Goal: Find specific page/section: Find specific page/section

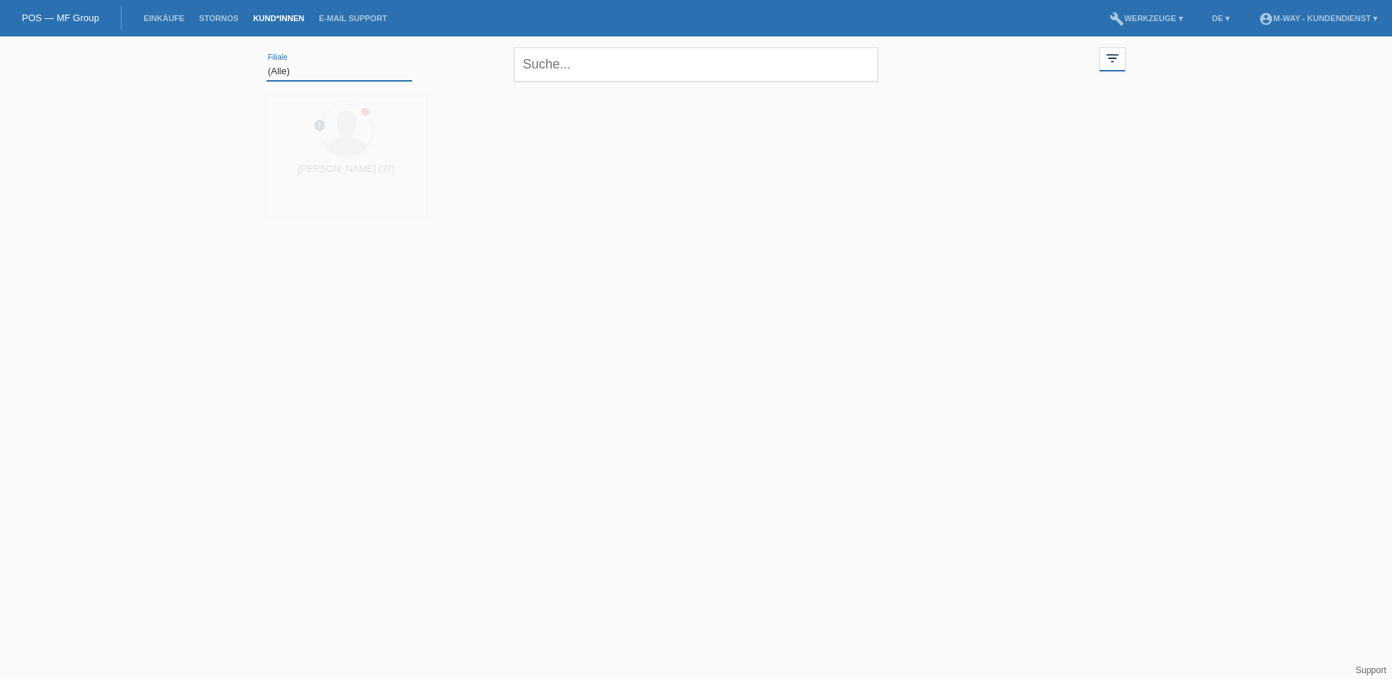
click at [278, 71] on select "(Alle) [PERSON_NAME]'O Passion Vélo SàRL [GEOGRAPHIC_DATA] [GEOGRAPHIC_DATA] [G…" at bounding box center [340, 71] width 146 height 17
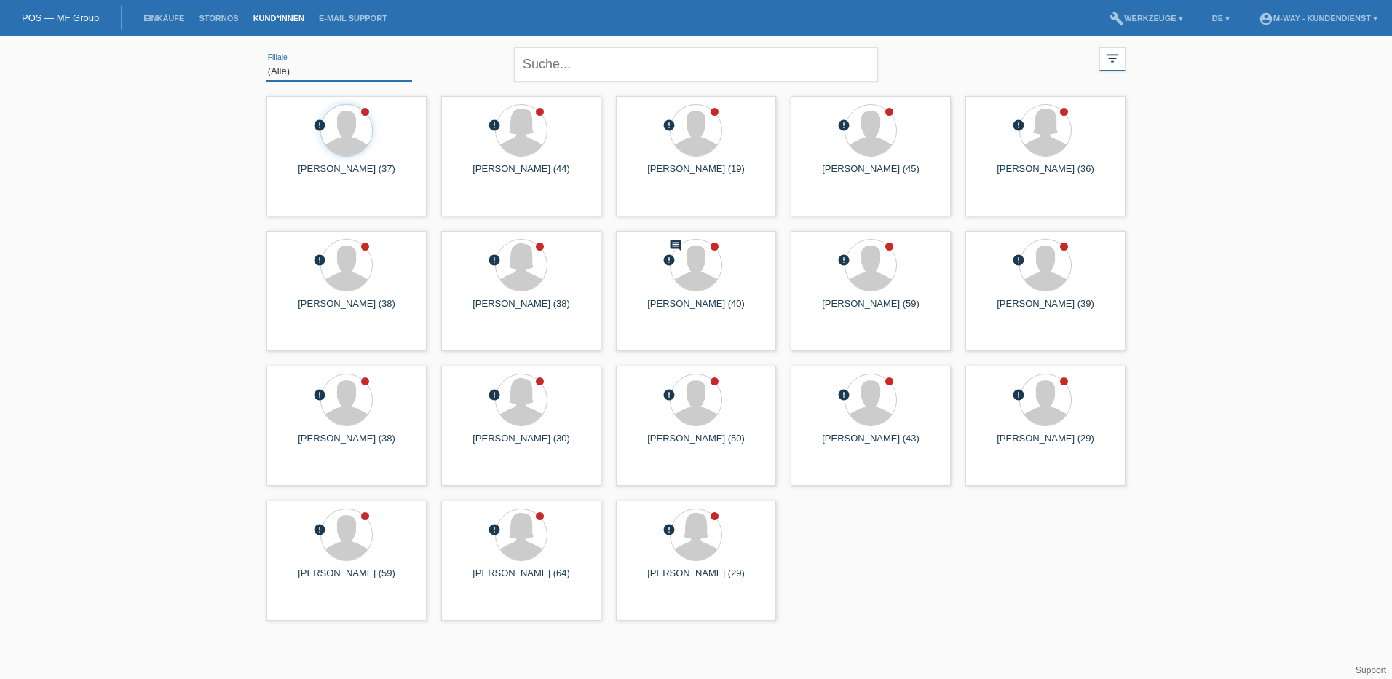
select select "128"
click at [267, 63] on select "(Alle) [PERSON_NAME]'O Passion Vélo SàRL [GEOGRAPHIC_DATA] [GEOGRAPHIC_DATA] [G…" at bounding box center [340, 71] width 146 height 17
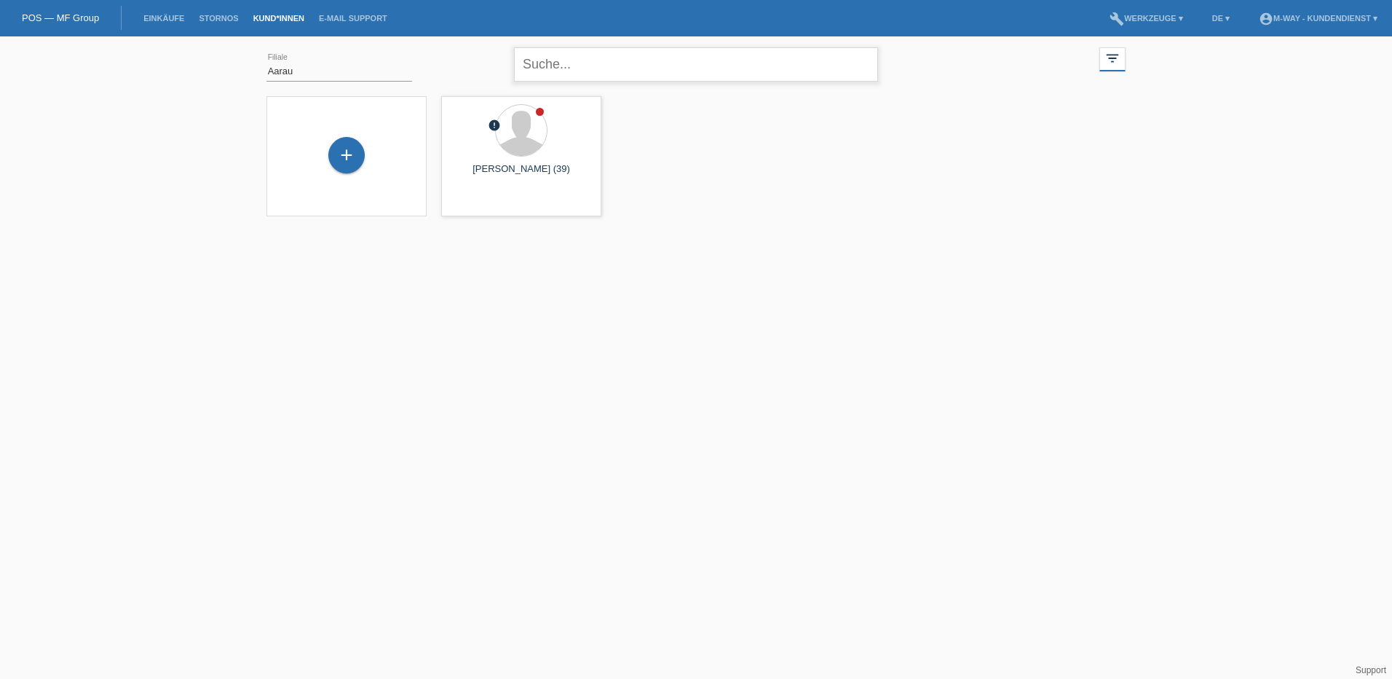
click at [631, 60] on input "text" at bounding box center [696, 64] width 364 height 34
type input "naseri"
click at [582, 234] on html "POS — MF Group Einkäufe [GEOGRAPHIC_DATA] Kund*innen E-Mail Support menu accoun…" at bounding box center [696, 117] width 1392 height 234
click at [578, 66] on input "naseri" at bounding box center [696, 64] width 364 height 34
click at [297, 68] on select "(Alle) [PERSON_NAME]'O Passion Vélo SàRL [GEOGRAPHIC_DATA] [GEOGRAPHIC_DATA] [G…" at bounding box center [340, 71] width 146 height 17
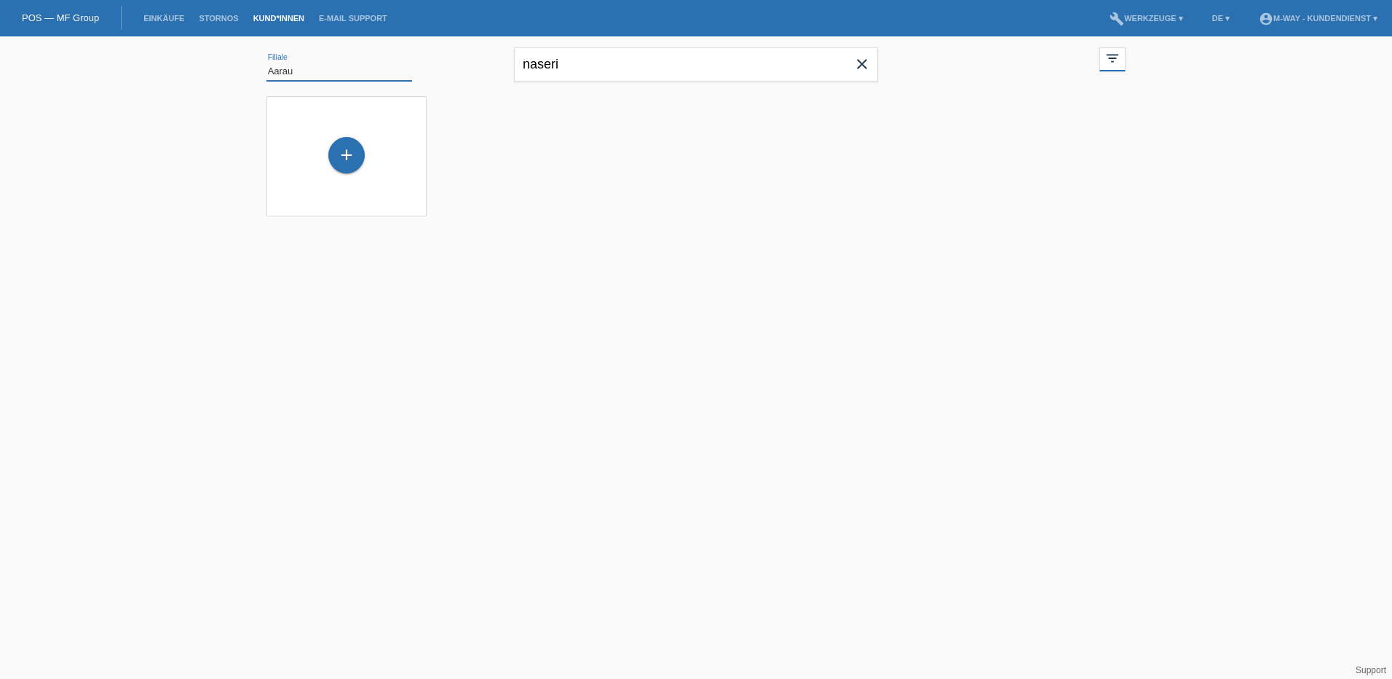
select select "0"
click at [267, 63] on select "(Alle) [PERSON_NAME]'O Passion Vélo SàRL [GEOGRAPHIC_DATA] [GEOGRAPHIC_DATA] [G…" at bounding box center [340, 71] width 146 height 17
click at [612, 66] on input "naseri" at bounding box center [696, 64] width 364 height 34
drag, startPoint x: 564, startPoint y: 63, endPoint x: 489, endPoint y: 65, distance: 75.0
click at [489, 65] on div "(Alle) [PERSON_NAME]'O Passion Vélo SàRL [GEOGRAPHIC_DATA] [GEOGRAPHIC_DATA] [G…" at bounding box center [696, 62] width 874 height 52
